Goal: Transaction & Acquisition: Purchase product/service

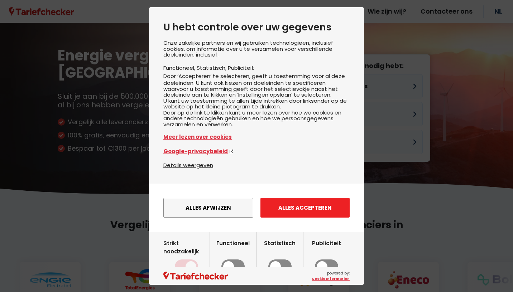
click at [301, 218] on button "Alles accepteren" at bounding box center [304, 208] width 89 height 20
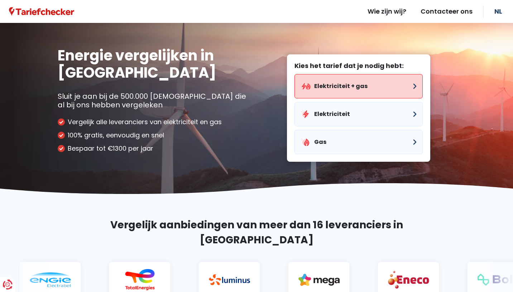
click at [413, 85] on button "Elektriciteit + gas" at bounding box center [358, 86] width 128 height 24
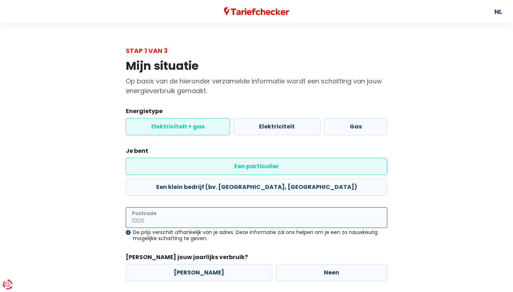
click at [169, 207] on input "Postcode" at bounding box center [256, 217] width 261 height 21
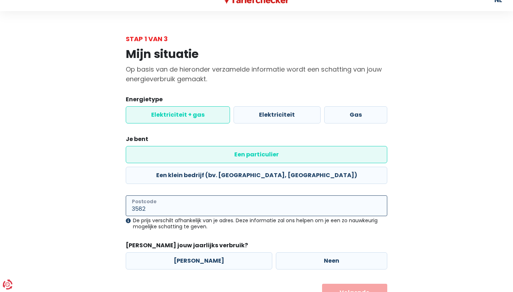
scroll to position [24, 0]
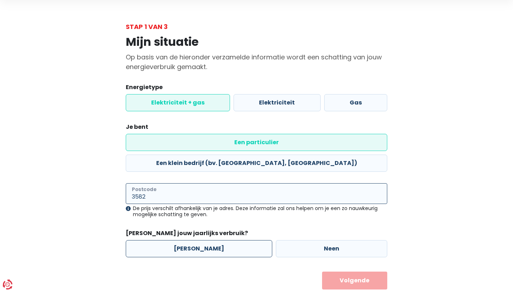
type input "3582"
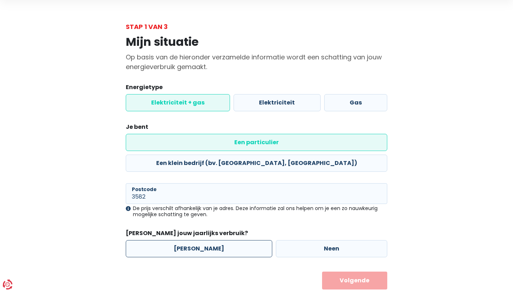
click at [178, 240] on label "[PERSON_NAME]" at bounding box center [199, 248] width 146 height 17
click at [178, 240] on input "[PERSON_NAME]" at bounding box center [199, 248] width 146 height 17
radio input "true"
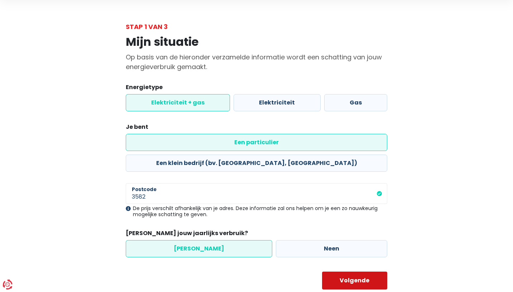
click at [373, 272] on button "Volgende" at bounding box center [355, 281] width 66 height 18
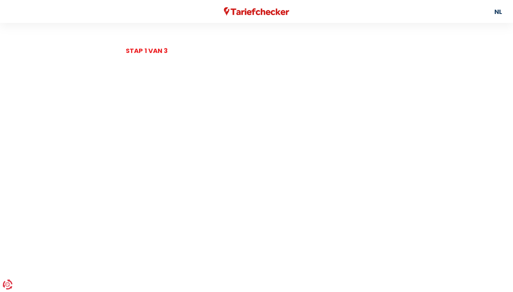
select select
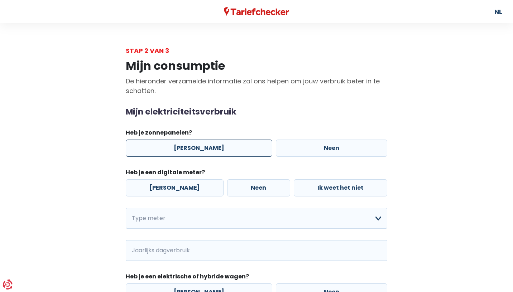
click at [214, 147] on label "[PERSON_NAME]" at bounding box center [199, 148] width 146 height 17
click at [214, 147] on input "[PERSON_NAME]" at bounding box center [199, 148] width 146 height 17
radio input "true"
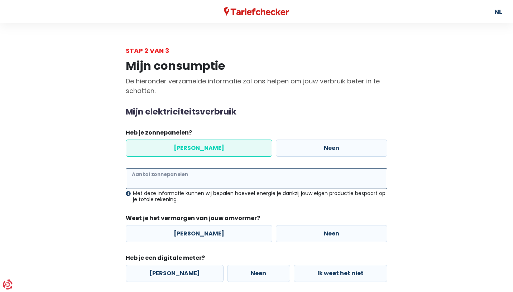
click at [202, 178] on input "Aantal zonnepanelen" at bounding box center [256, 178] width 261 height 21
type input "10"
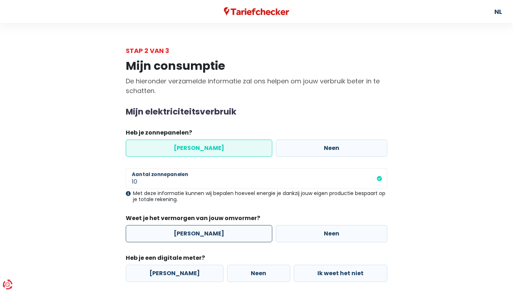
click at [226, 231] on label "[PERSON_NAME]" at bounding box center [199, 233] width 146 height 17
click at [226, 231] on input "[PERSON_NAME]" at bounding box center [199, 233] width 146 height 17
radio input "true"
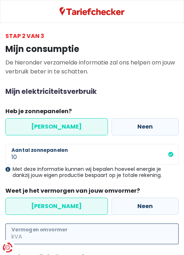
click at [64, 228] on input "Vermogen omvormer" at bounding box center [101, 233] width 155 height 21
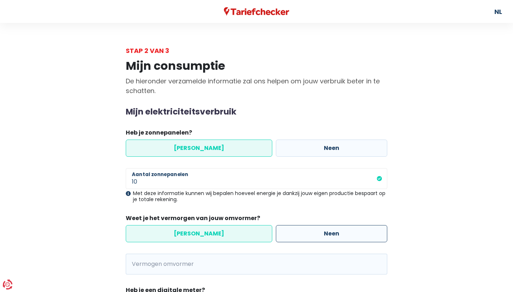
click at [280, 231] on label "Neen" at bounding box center [331, 233] width 111 height 17
click at [280, 231] on input "Neen" at bounding box center [331, 233] width 111 height 17
radio input "true"
radio input "false"
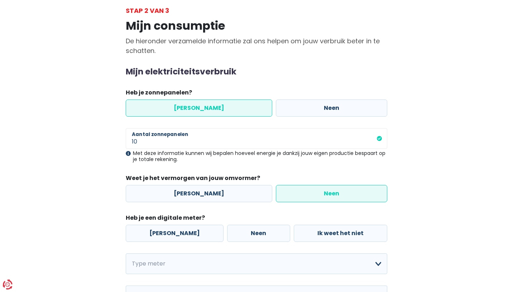
scroll to position [57, 0]
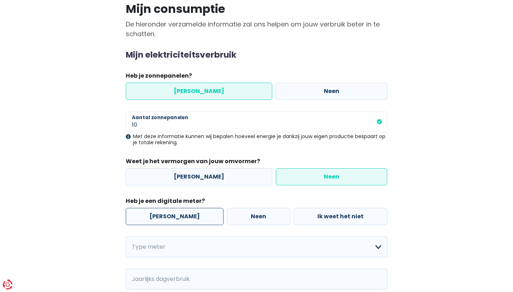
click at [169, 218] on label "[PERSON_NAME]" at bounding box center [175, 216] width 98 height 17
click at [169, 218] on input "[PERSON_NAME]" at bounding box center [175, 216] width 98 height 17
radio input "true"
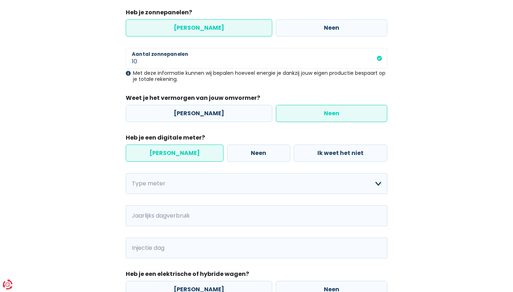
scroll to position [126, 0]
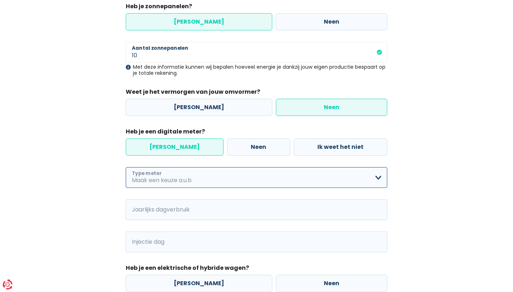
click at [189, 171] on select "Enkelvoudig Tweevoudig Enkelvoudig + uitsluitend nachttarief Tweevoudig + uitsl…" at bounding box center [256, 177] width 261 height 21
select select "day_night_bi_hourly"
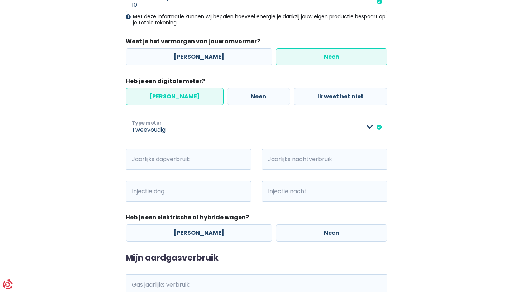
scroll to position [178, 0]
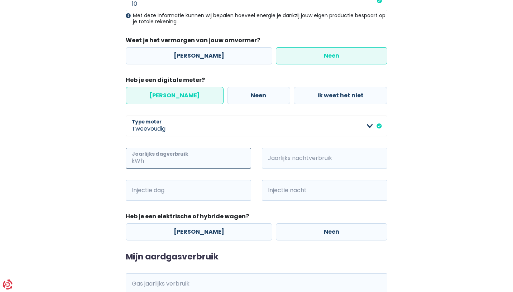
click at [192, 162] on input "Jaarlijks dagverbruik" at bounding box center [198, 158] width 106 height 21
type input "1822"
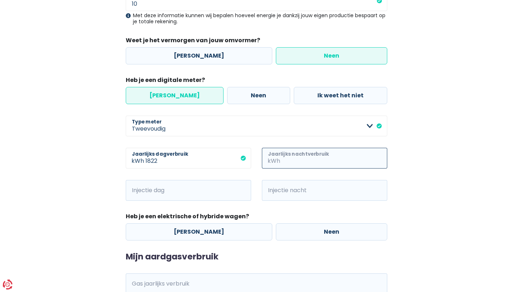
click at [321, 160] on input "Jaarlijks nachtverbruik" at bounding box center [334, 158] width 106 height 21
type input "1870"
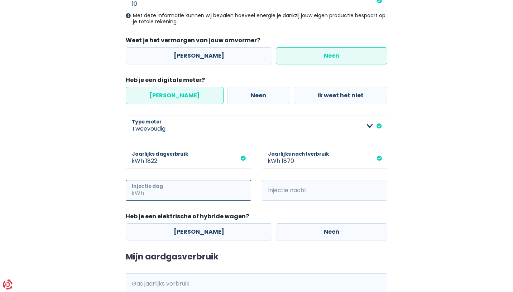
click at [213, 191] on input "Injectie dag" at bounding box center [198, 190] width 106 height 21
type input "1669"
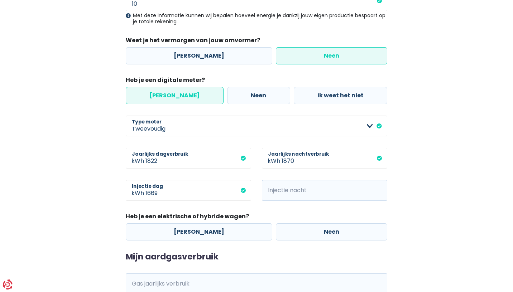
click at [277, 190] on span "kWh" at bounding box center [272, 190] width 20 height 21
click at [298, 191] on input "Injectie nacht" at bounding box center [334, 190] width 106 height 21
type input "694"
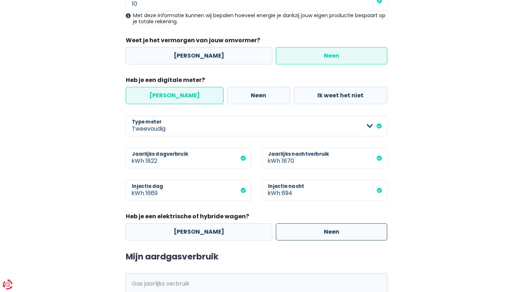
click at [314, 232] on label "Neen" at bounding box center [331, 231] width 111 height 17
click at [314, 232] on input "Neen" at bounding box center [331, 231] width 111 height 17
radio input "true"
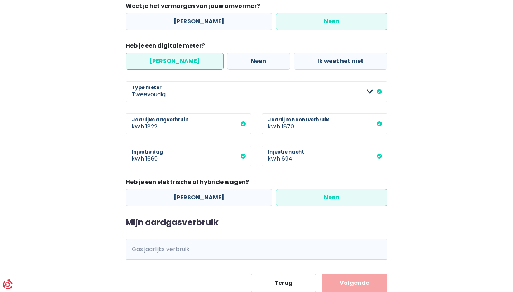
scroll to position [236, 0]
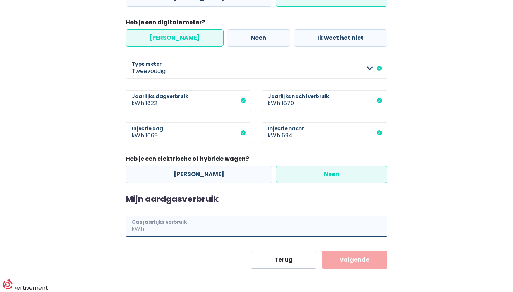
click at [309, 226] on input "Gas jaarlijks verbruik" at bounding box center [266, 226] width 242 height 21
type input "17721"
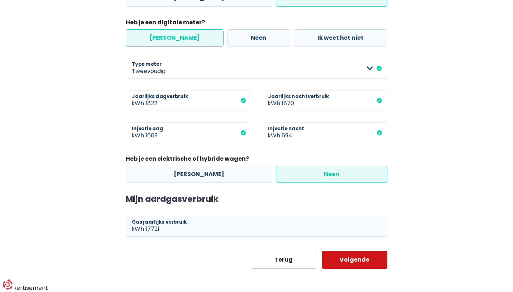
click at [367, 261] on button "Volgende" at bounding box center [355, 260] width 66 height 18
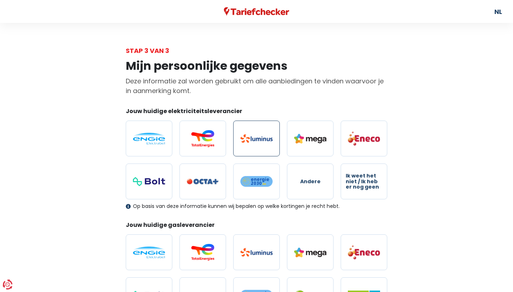
click at [257, 145] on label at bounding box center [256, 139] width 47 height 36
click at [257, 145] on input "radio" at bounding box center [256, 139] width 47 height 36
radio input "true"
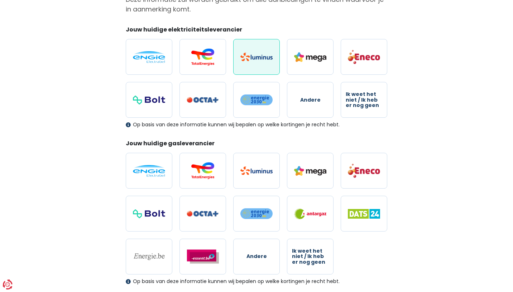
scroll to position [82, 0]
click at [263, 173] on img at bounding box center [256, 170] width 32 height 9
click at [263, 173] on input "radio" at bounding box center [256, 171] width 47 height 36
radio input "true"
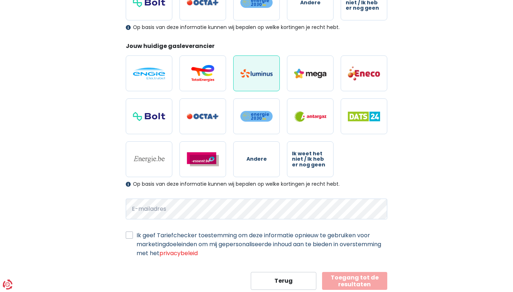
scroll to position [199, 0]
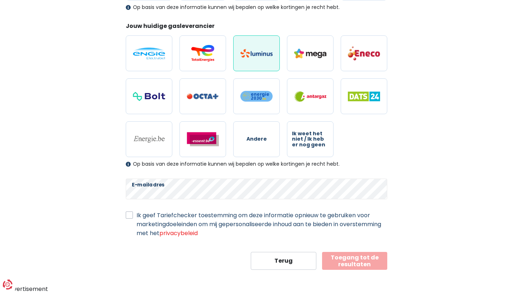
click at [136, 214] on label "Ik geef Tariefchecker toestemming om deze informatie opnieuw te gebruiken voor …" at bounding box center [261, 224] width 251 height 27
click at [132, 214] on input "Ik geef Tariefchecker toestemming om deze informatie opnieuw te gebruiken voor …" at bounding box center [129, 214] width 7 height 7
checkbox input "true"
click at [354, 258] on button "Toegang tot de resultaten" at bounding box center [355, 261] width 66 height 18
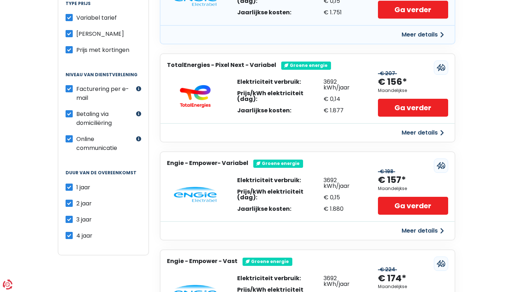
scroll to position [198, 0]
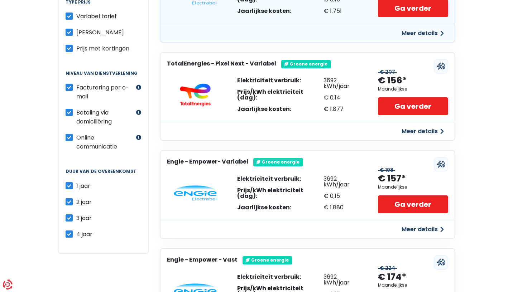
click at [76, 198] on label "2 jaar" at bounding box center [83, 202] width 15 height 9
click at [71, 198] on input "2 jaar" at bounding box center [69, 201] width 7 height 7
checkbox input "false"
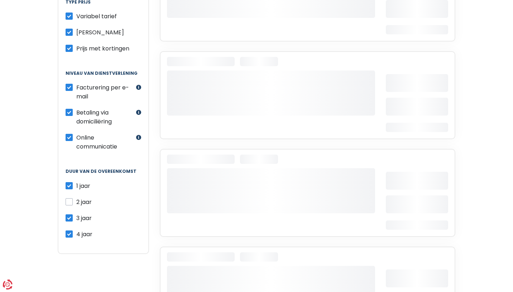
click at [76, 216] on label "3 jaar" at bounding box center [83, 218] width 15 height 9
click at [69, 216] on input "3 jaar" at bounding box center [69, 217] width 7 height 7
checkbox input "false"
click at [76, 230] on label "4 jaar" at bounding box center [84, 234] width 16 height 9
click at [69, 230] on input "4 jaar" at bounding box center [69, 233] width 7 height 7
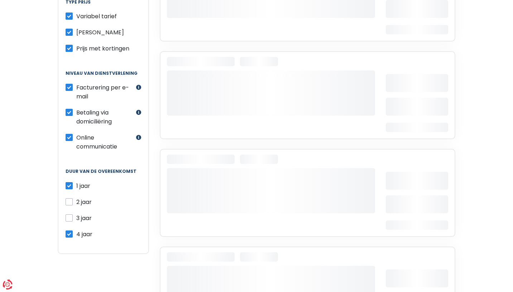
checkbox input "false"
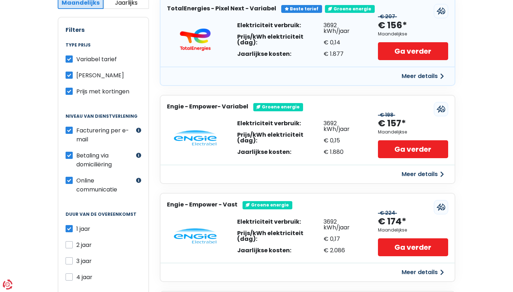
scroll to position [155, 0]
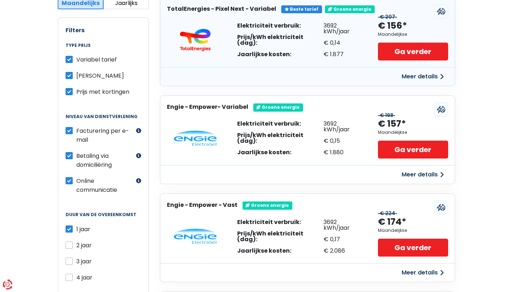
click at [76, 241] on label "2 jaar" at bounding box center [83, 245] width 15 height 9
click at [69, 241] on input "2 jaar" at bounding box center [69, 244] width 7 height 7
checkbox input "true"
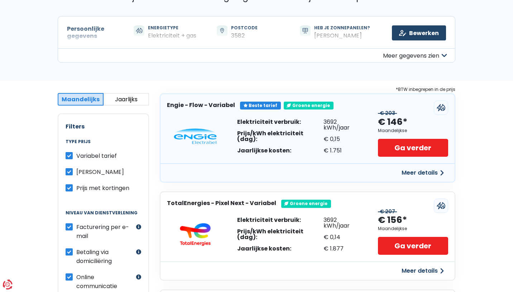
scroll to position [50, 0]
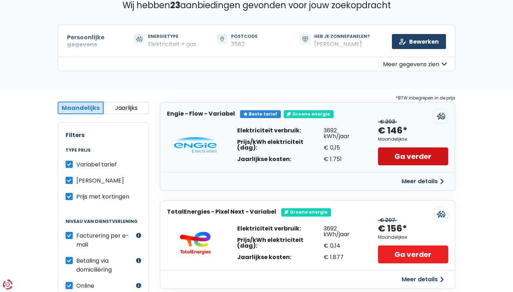
click at [408, 159] on link "Ga verder" at bounding box center [413, 157] width 70 height 18
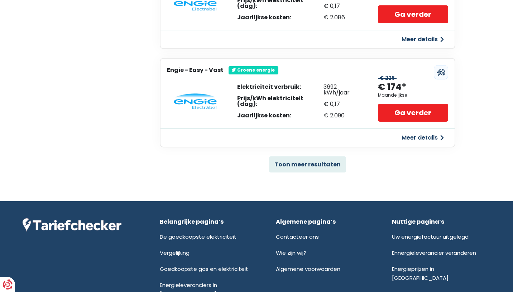
scroll to position [486, 0]
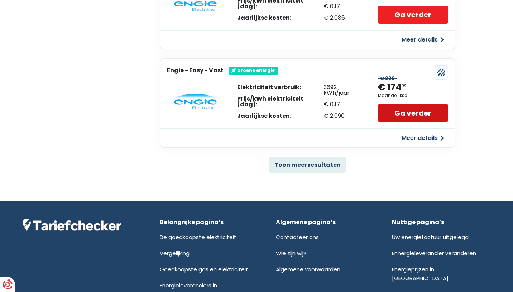
click at [395, 110] on link "Ga verder" at bounding box center [413, 113] width 70 height 18
